Goal: Check status: Check status

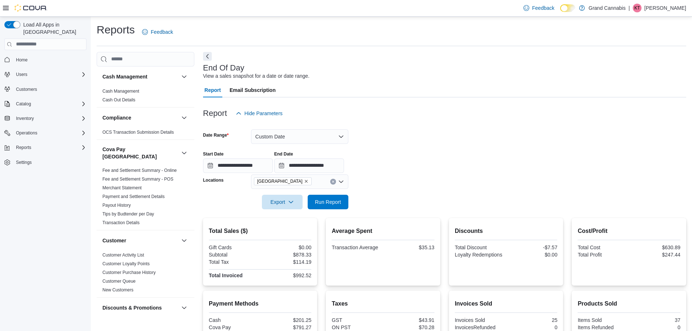
scroll to position [472, 0]
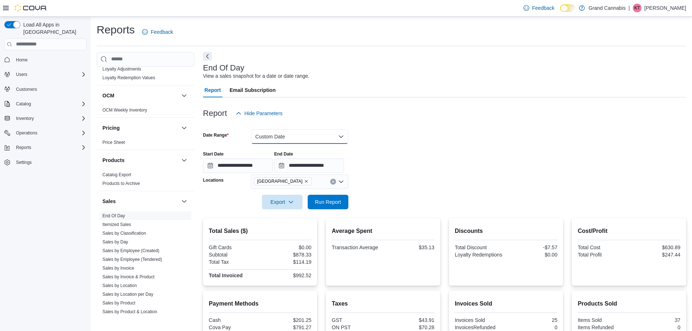
click at [282, 133] on button "Custom Date" at bounding box center [299, 136] width 97 height 15
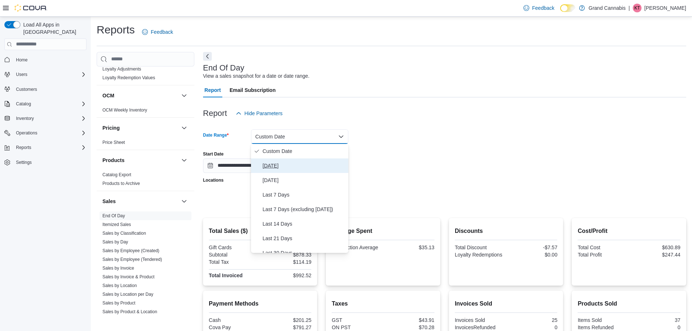
click at [277, 168] on span "[DATE]" at bounding box center [304, 165] width 83 height 9
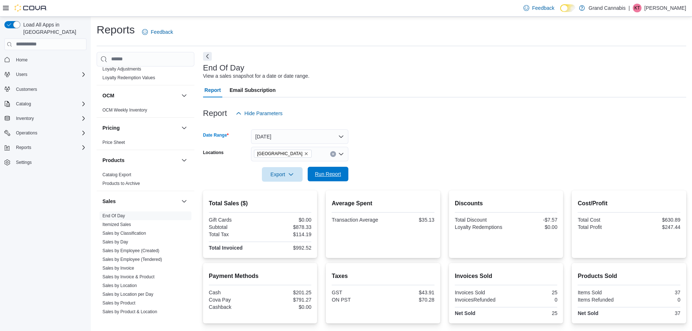
click at [327, 171] on span "Run Report" at bounding box center [328, 173] width 26 height 7
click at [304, 153] on icon "Remove Port Dover from selection in this group" at bounding box center [306, 153] width 4 height 4
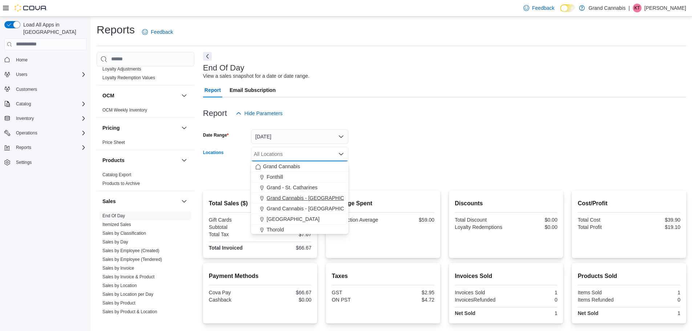
click at [302, 198] on span "Grand Cannabis - [GEOGRAPHIC_DATA]" at bounding box center [314, 197] width 94 height 7
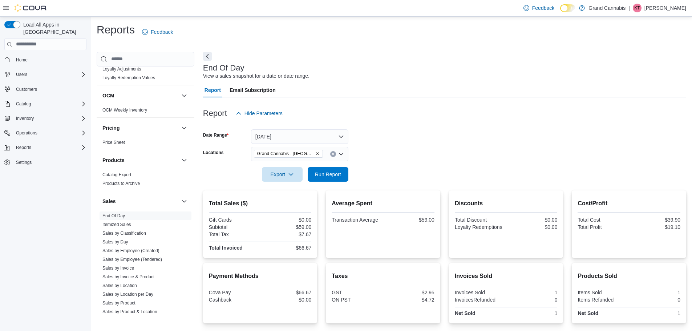
click at [438, 150] on form "Date Range [DATE] Locations [GEOGRAPHIC_DATA] - [GEOGRAPHIC_DATA] Export Run Re…" at bounding box center [444, 151] width 483 height 61
click at [328, 178] on span "Run Report" at bounding box center [328, 174] width 32 height 15
click at [315, 152] on icon "Remove Grand Cannabis - Dunnville from selection in this group" at bounding box center [317, 153] width 4 height 4
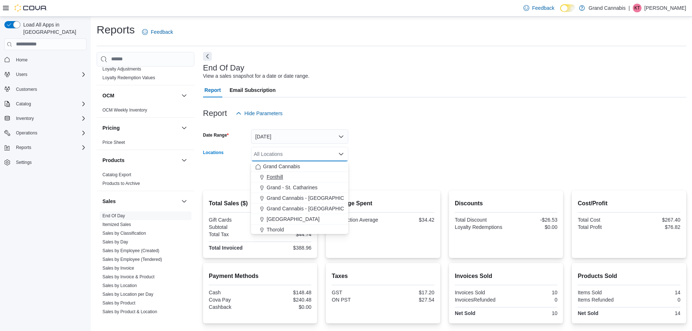
click at [299, 175] on div "Fonthill" at bounding box center [299, 176] width 89 height 7
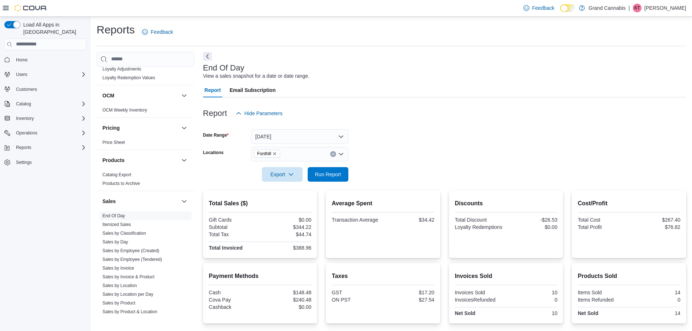
click at [484, 174] on form "Date Range [DATE] Locations Fonthill Export Run Report" at bounding box center [444, 151] width 483 height 61
click at [323, 175] on span "Run Report" at bounding box center [328, 173] width 26 height 7
click at [276, 154] on icon "Remove Fonthill from selection in this group" at bounding box center [274, 153] width 4 height 4
click at [379, 156] on form "Date Range [DATE] Locations All Locations Export Run Report" at bounding box center [444, 151] width 483 height 61
click at [288, 156] on div "All Locations" at bounding box center [299, 154] width 97 height 15
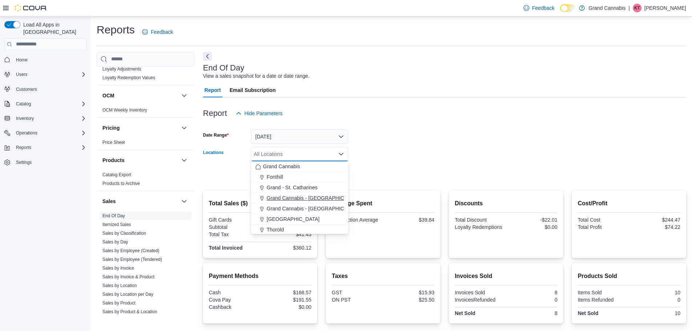
click at [306, 194] on span "Grand Cannabis - [GEOGRAPHIC_DATA]" at bounding box center [314, 197] width 94 height 7
click at [422, 157] on form "Date Range [DATE] Locations [GEOGRAPHIC_DATA] - [GEOGRAPHIC_DATA] Combo box. Se…" at bounding box center [444, 151] width 483 height 61
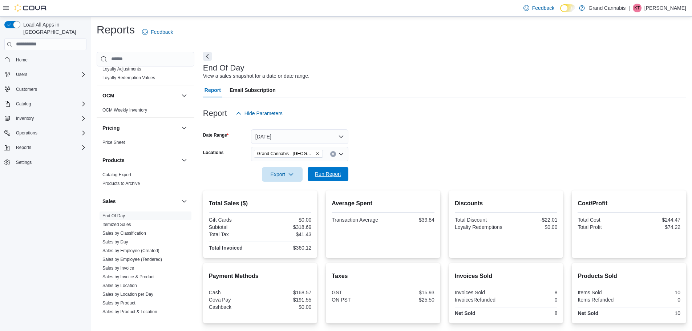
click at [328, 172] on span "Run Report" at bounding box center [328, 173] width 26 height 7
